Goal: Ask a question

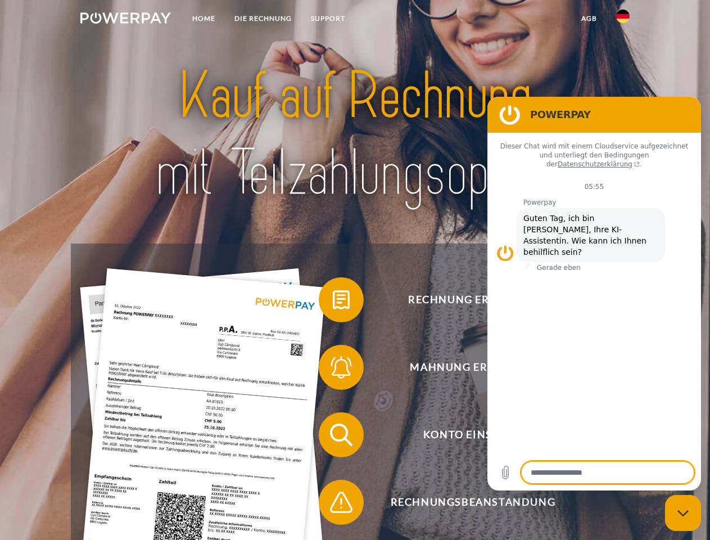
click at [125, 20] on img at bounding box center [125, 17] width 91 height 11
click at [623, 20] on img at bounding box center [622, 16] width 13 height 13
click at [589, 19] on link "agb" at bounding box center [589, 18] width 35 height 20
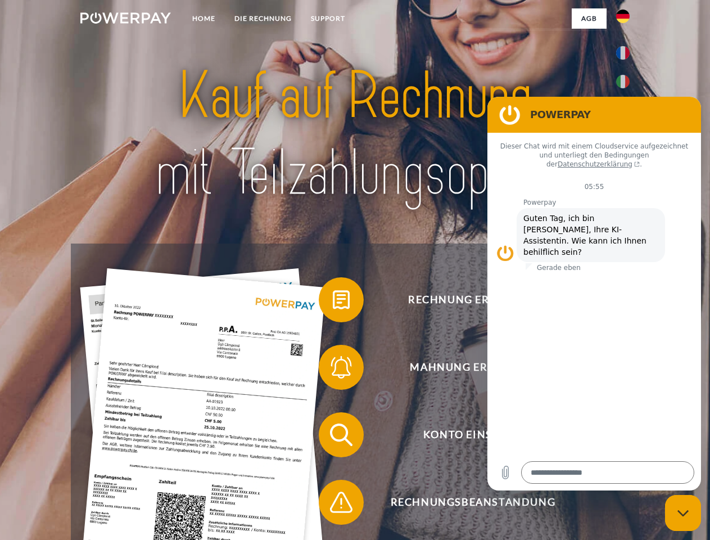
click at [333, 302] on span at bounding box center [324, 300] width 56 height 56
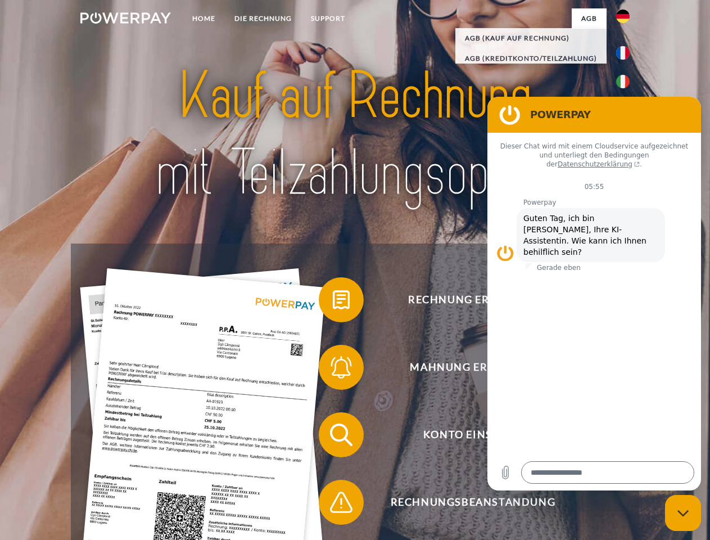
click at [333, 369] on span at bounding box center [324, 367] width 56 height 56
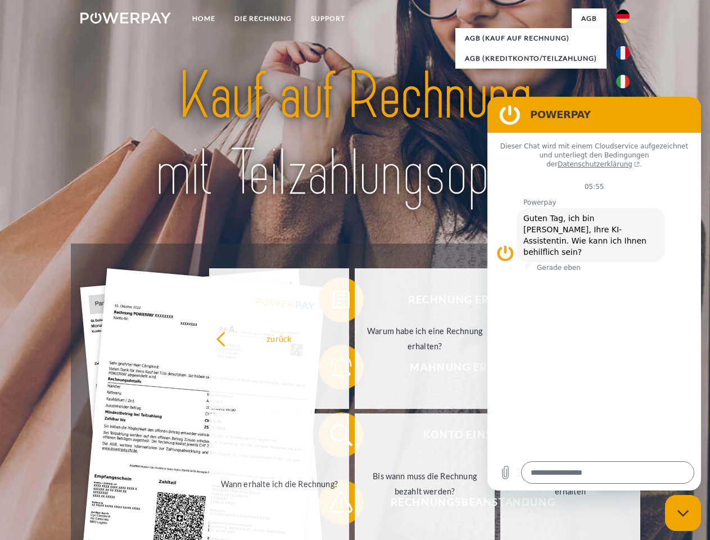
click at [355, 437] on link "Bis wann muss die Rechnung bezahlt werden?" at bounding box center [425, 483] width 140 height 141
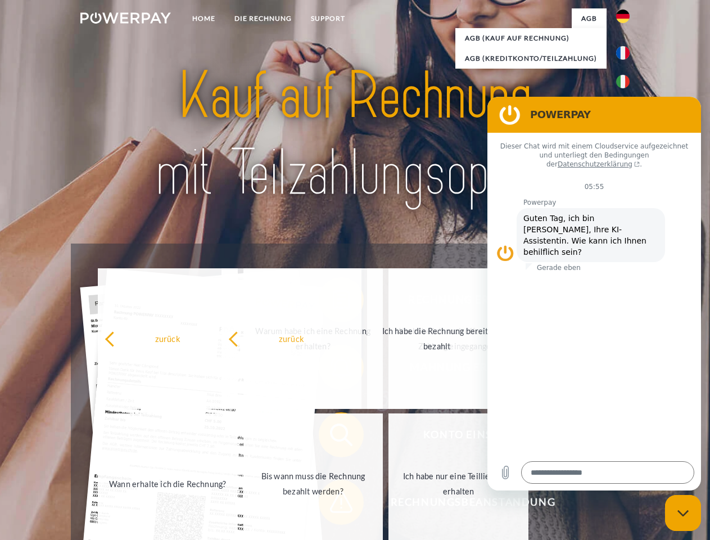
click at [333, 504] on span at bounding box center [324, 502] width 56 height 56
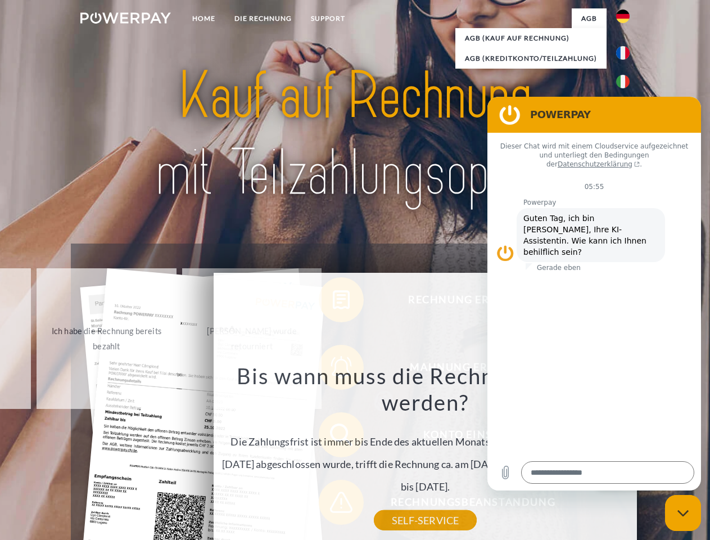
click at [683, 513] on icon "Messaging-Fenster schließen" at bounding box center [683, 512] width 12 height 7
type textarea "*"
